Goal: Task Accomplishment & Management: Manage account settings

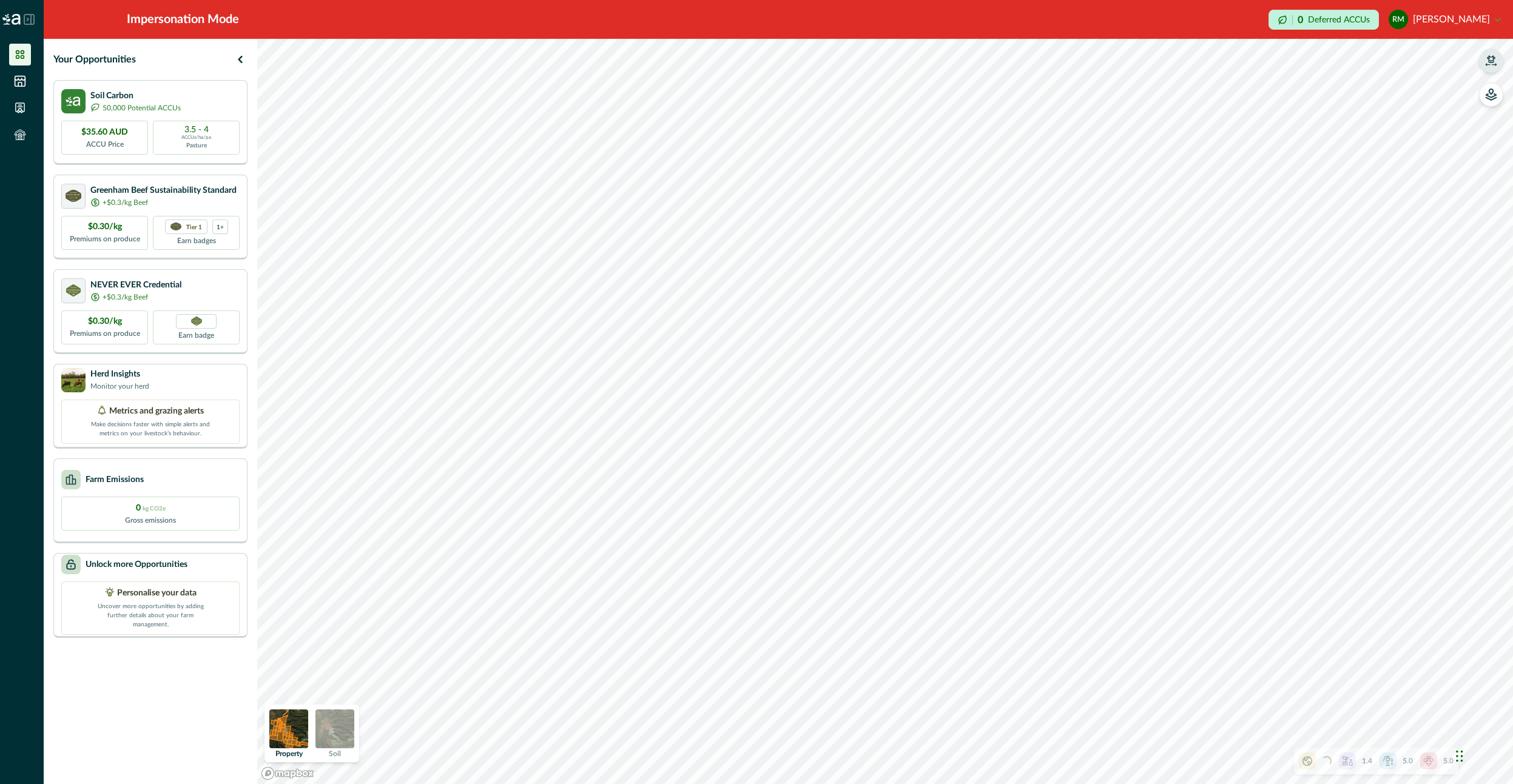
click at [1497, 67] on button "button" at bounding box center [1491, 60] width 25 height 25
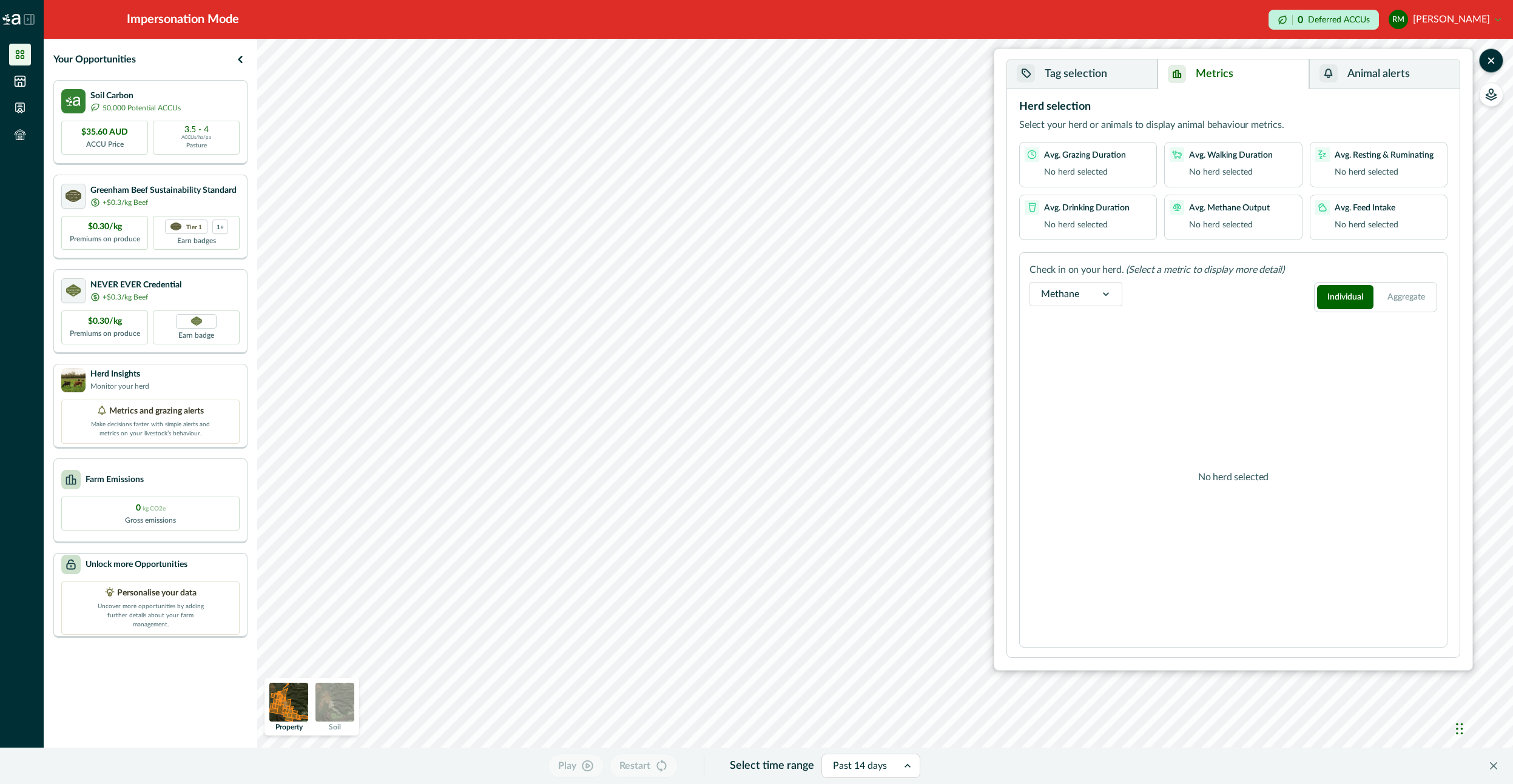
click at [1275, 71] on button "Metrics" at bounding box center [1233, 74] width 151 height 29
click at [1500, 93] on button "button" at bounding box center [1491, 94] width 25 height 25
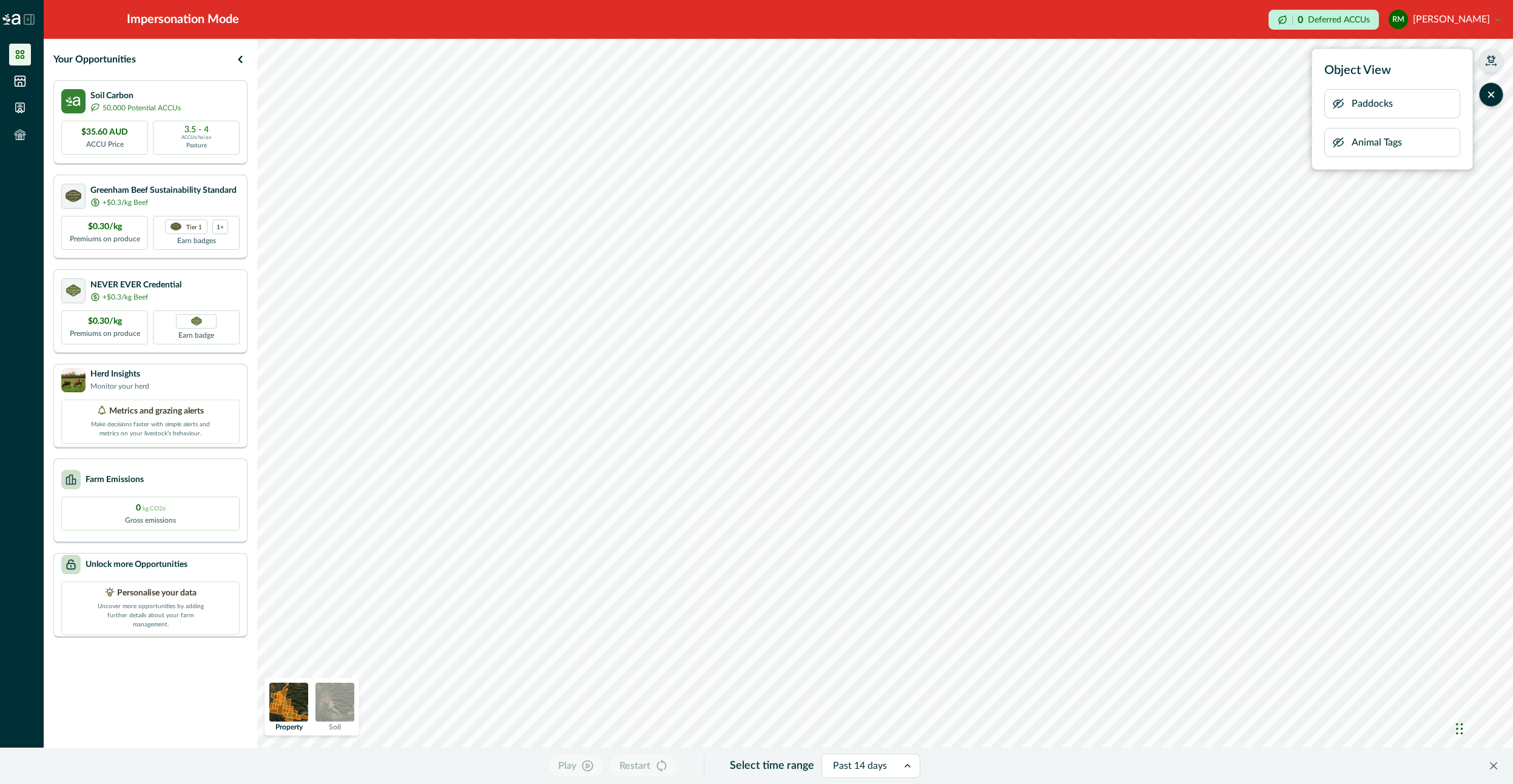
click at [1496, 63] on icon "button" at bounding box center [1491, 60] width 12 height 12
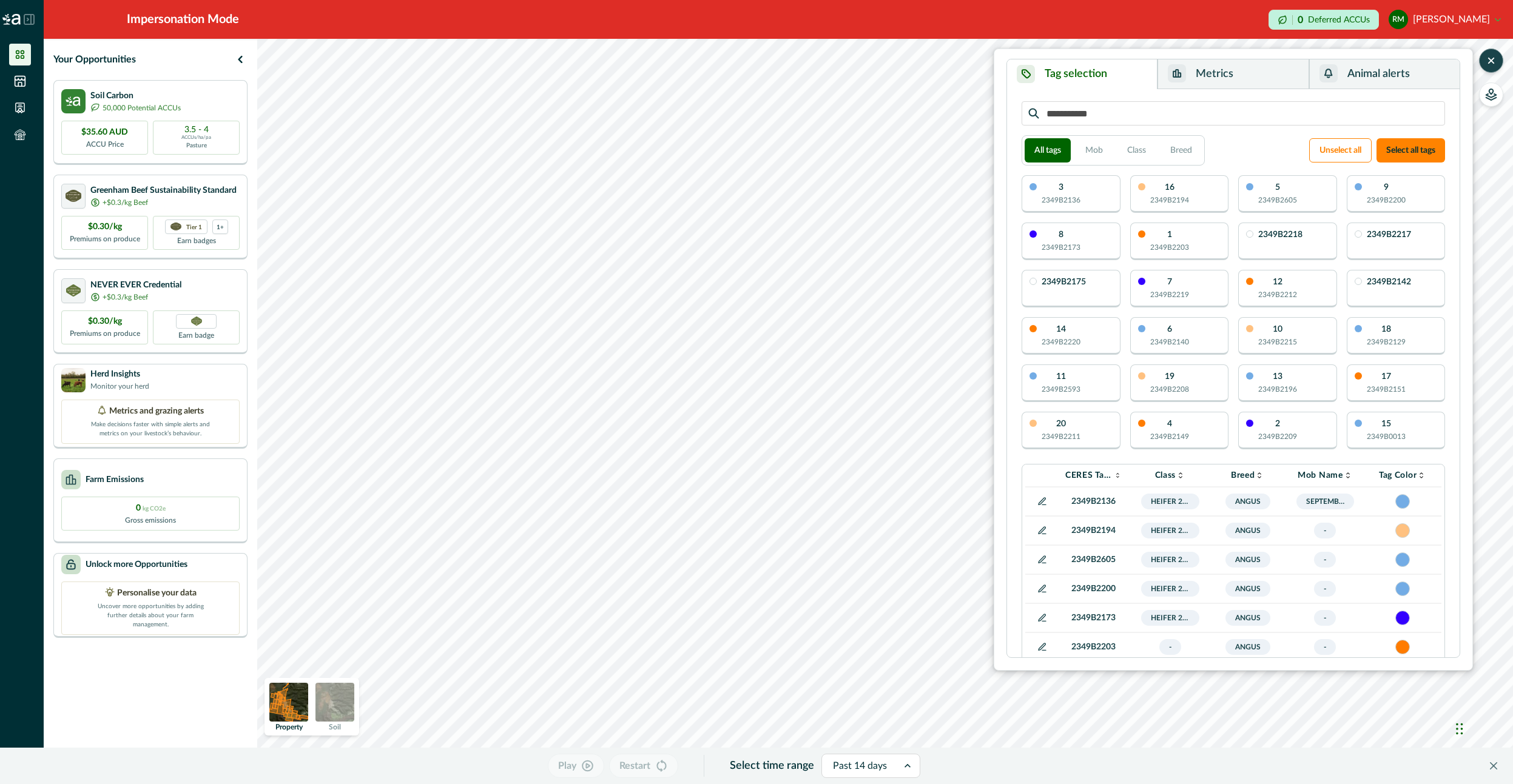
click at [1084, 197] on div "3 2349B2136" at bounding box center [1071, 194] width 99 height 38
click at [1227, 73] on button "Metrics" at bounding box center [1233, 74] width 151 height 29
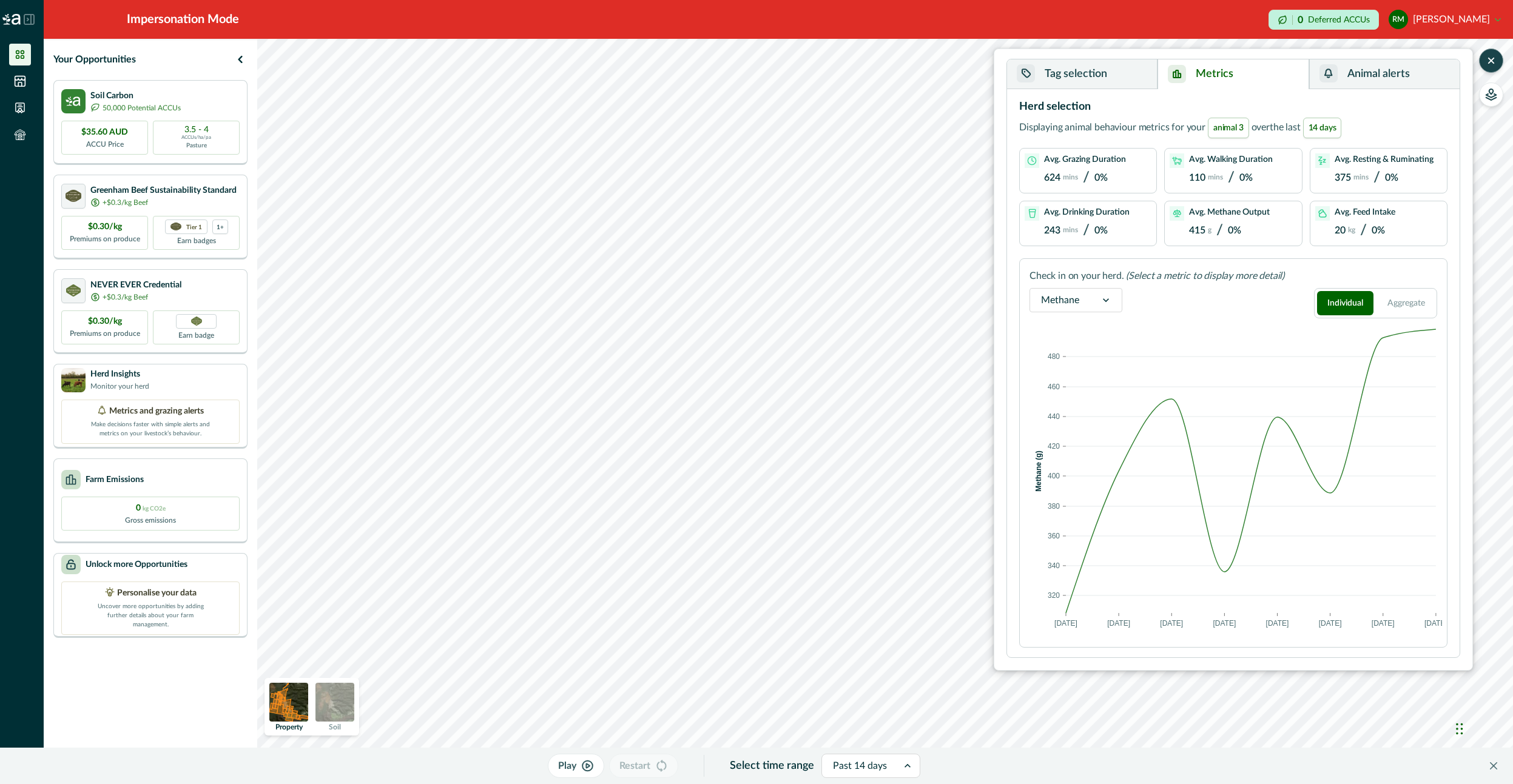
click at [1194, 176] on p "110" at bounding box center [1197, 177] width 16 height 12
click at [1046, 177] on p "624" at bounding box center [1053, 177] width 16 height 12
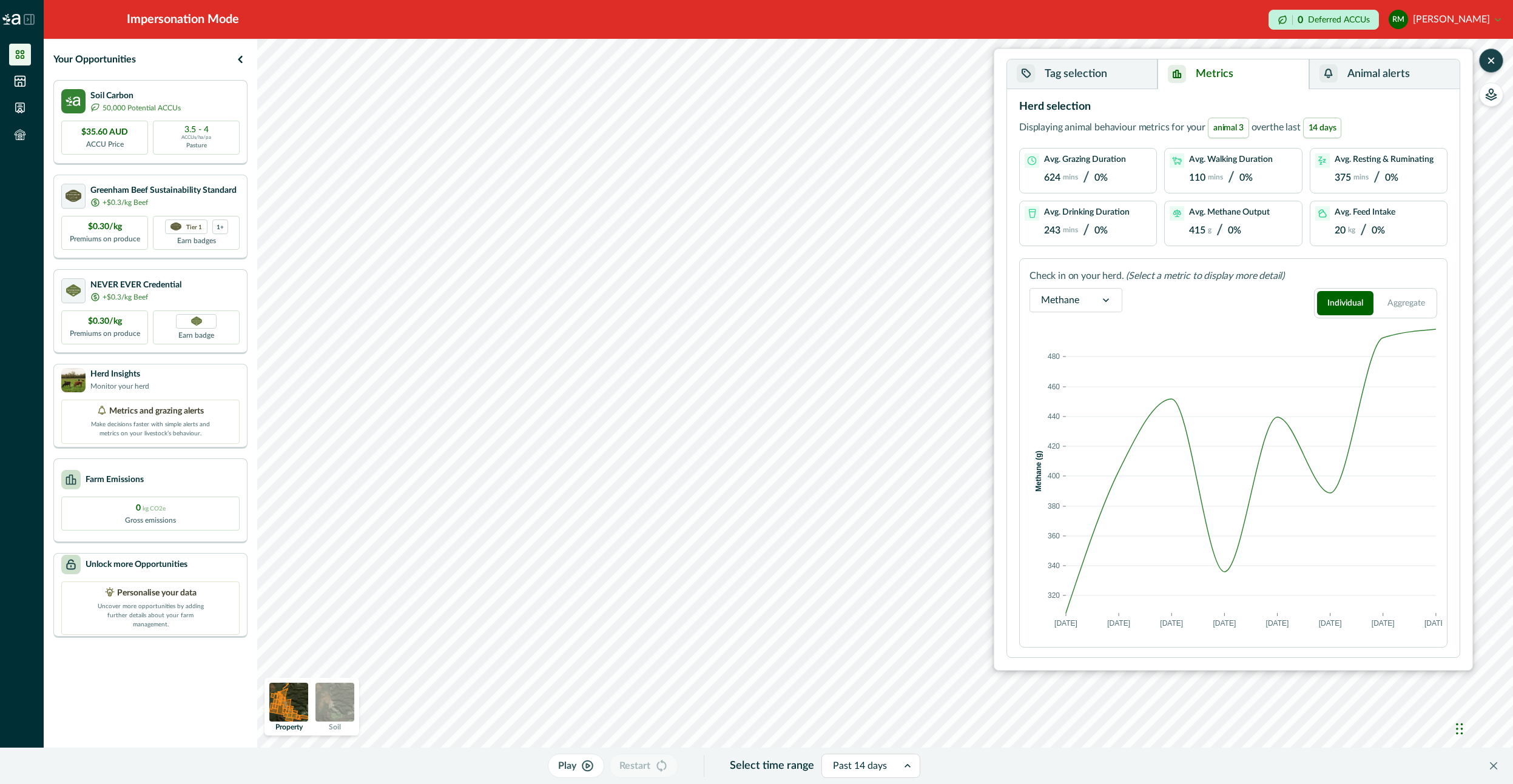
click at [1119, 211] on p "Avg. Drinking Duration" at bounding box center [1086, 212] width 85 height 10
click at [337, 710] on img at bounding box center [335, 702] width 38 height 38
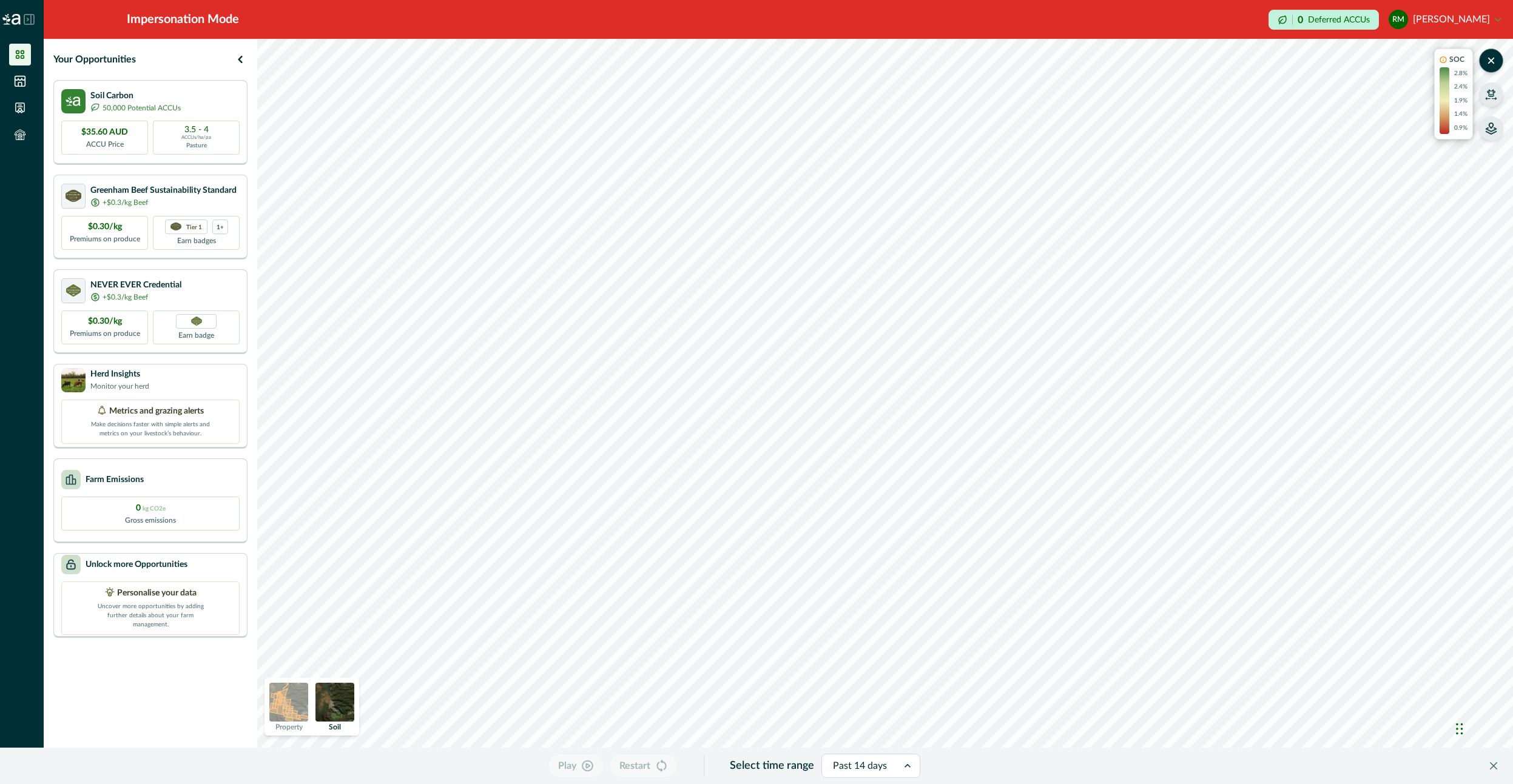
click at [1494, 133] on icon "button" at bounding box center [1491, 131] width 10 height 6
click at [1421, 20] on button "RM [PERSON_NAME]" at bounding box center [1444, 19] width 113 height 29
click at [1494, 131] on icon "button" at bounding box center [1491, 128] width 5 height 5
click at [1453, 23] on button "RM [PERSON_NAME]" at bounding box center [1444, 19] width 113 height 29
click at [1421, 55] on button "Sign out" at bounding box center [1432, 54] width 135 height 20
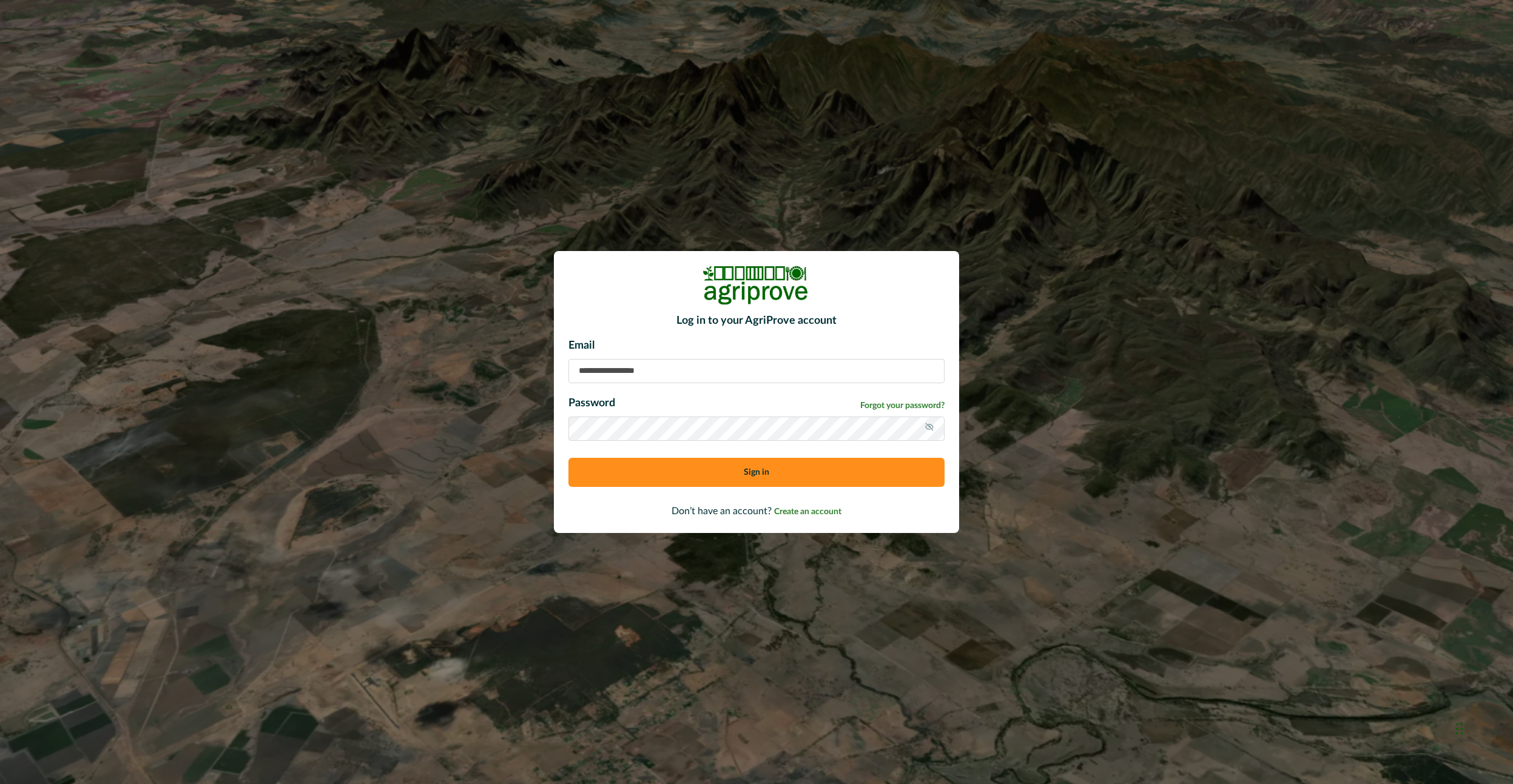
click at [225, 212] on div "Log in to your AgriProve account Email Password Forgot your password? Sign in D…" at bounding box center [756, 392] width 1513 height 784
